Goal: Feedback & Contribution: Leave review/rating

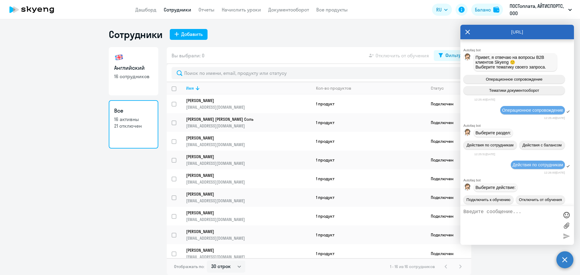
select select "30"
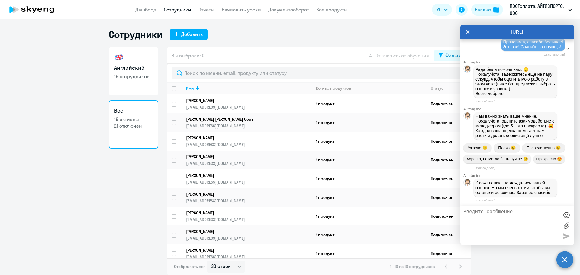
click at [513, 225] on textarea at bounding box center [512, 226] width 96 height 33
click at [521, 214] on textarea at bounding box center [512, 226] width 96 height 33
type textarea "Все отлично! Спасибо!"
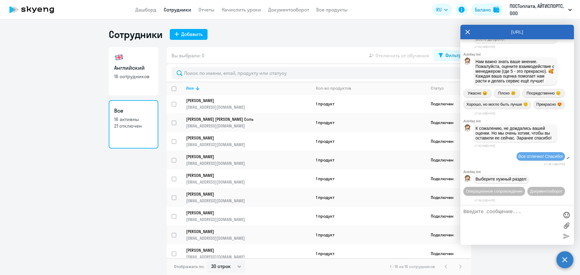
scroll to position [8606, 0]
click at [467, 34] on icon at bounding box center [468, 32] width 5 height 15
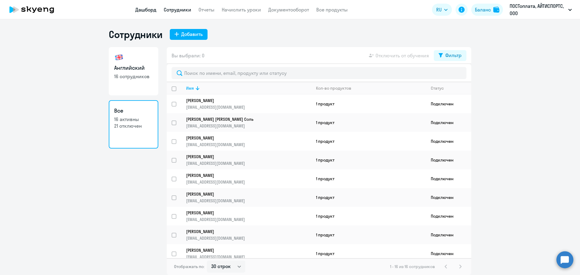
click at [142, 10] on link "Дашборд" at bounding box center [145, 10] width 21 height 6
